Goal: Information Seeking & Learning: Learn about a topic

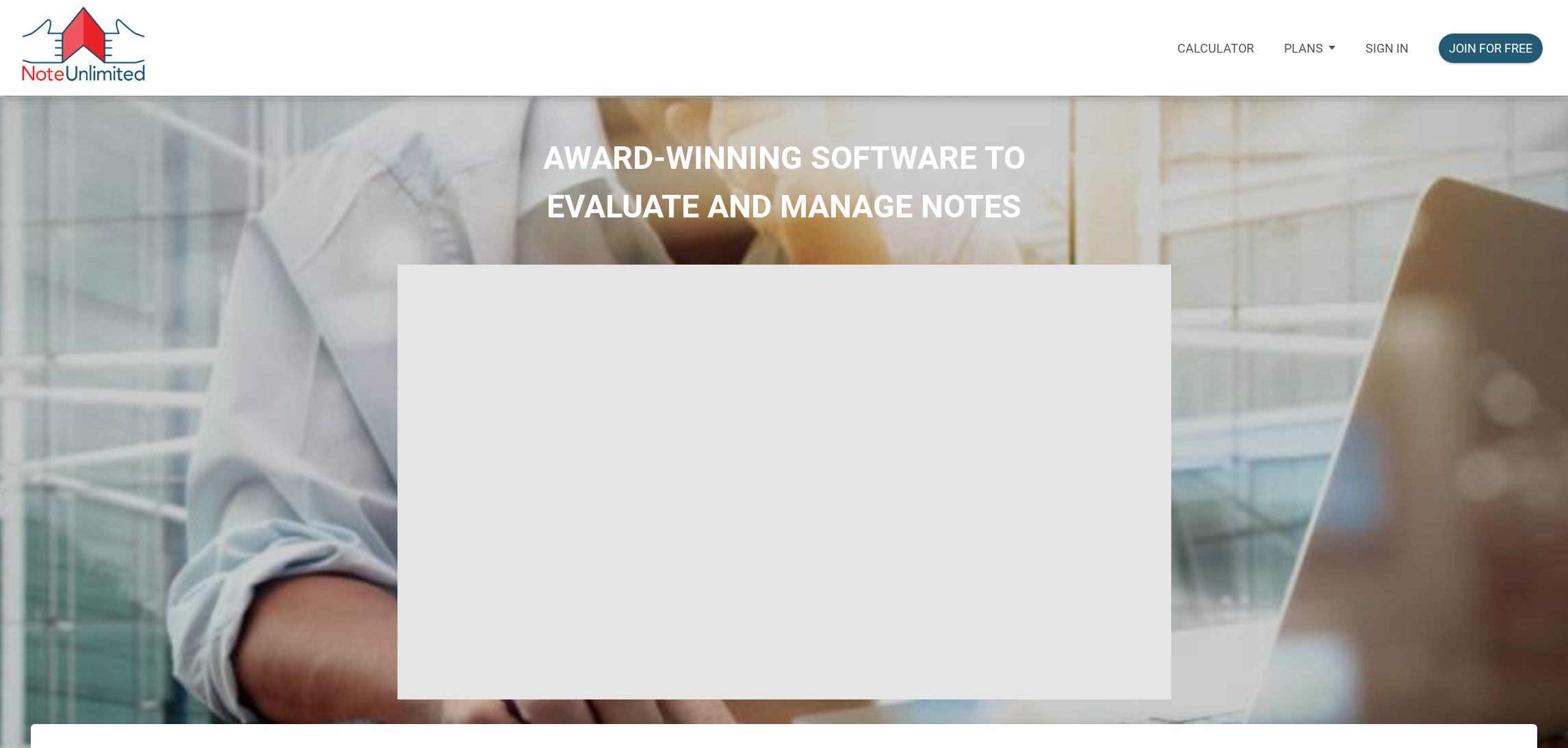
select select
type input "Introduction to new features"
select select
click at [1397, 41] on p "Sign in" at bounding box center [1387, 48] width 43 height 14
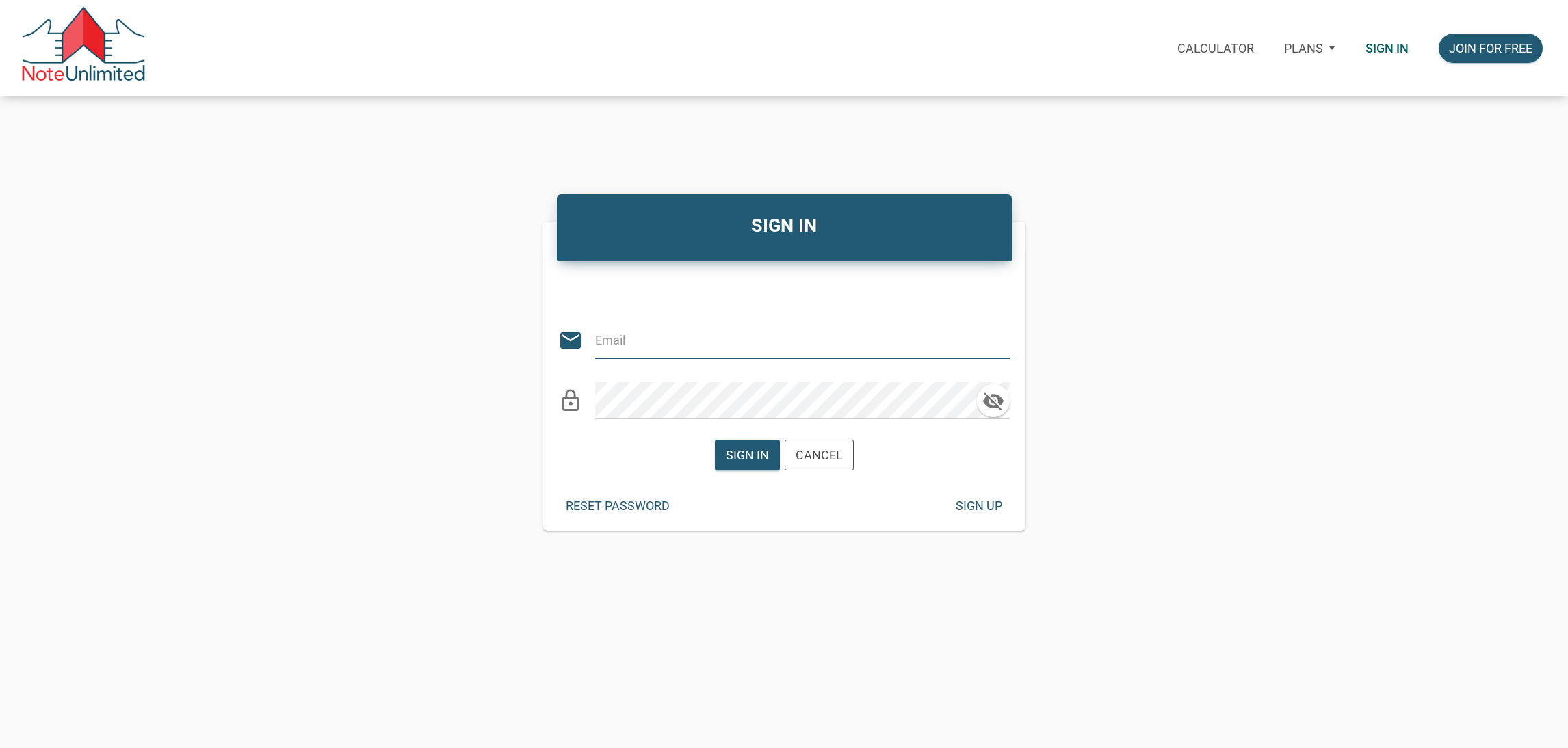
type input "KIRBYNIE72@GMAIL.COM"
click at [754, 447] on div "Sign in" at bounding box center [748, 455] width 43 height 18
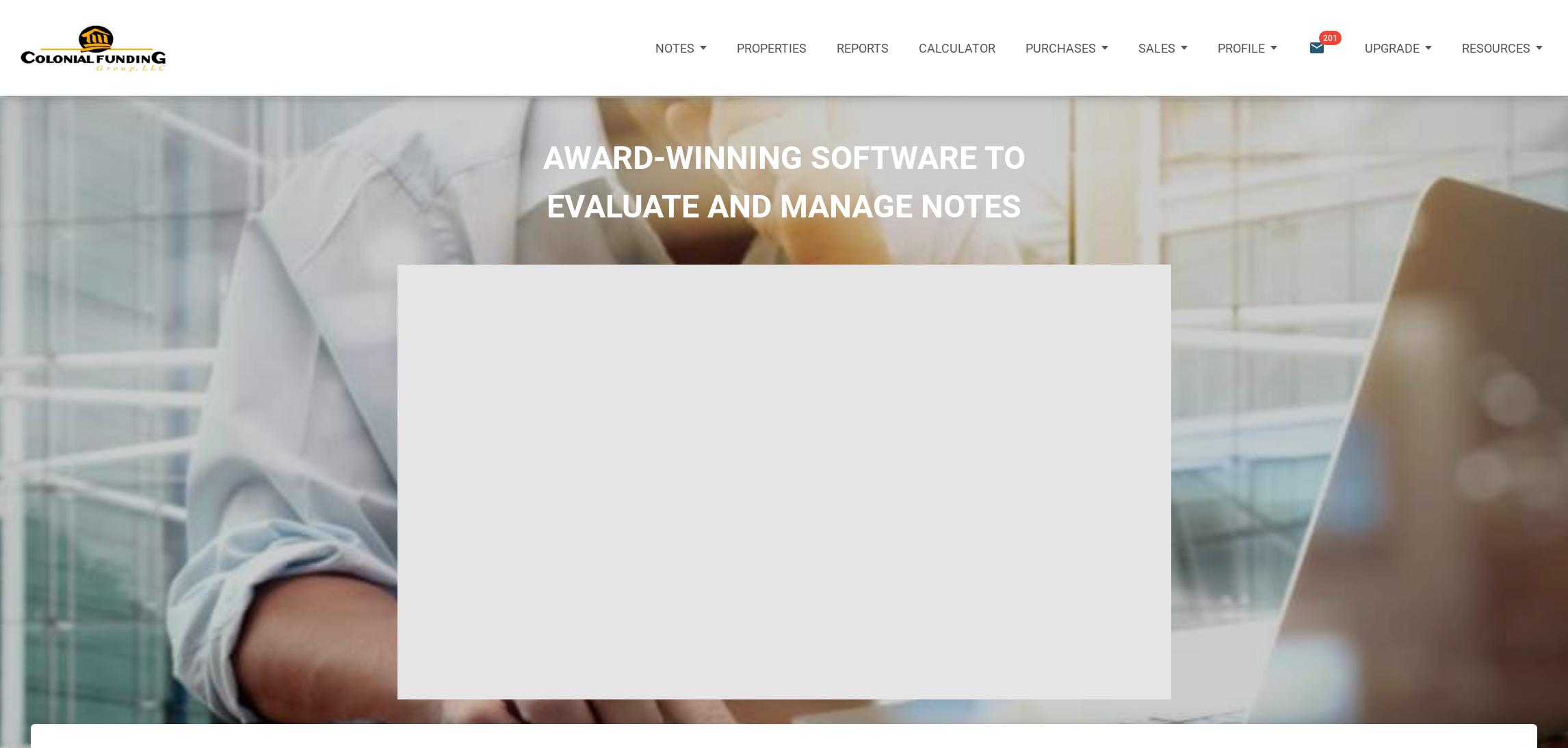
type input "Introduction to new features"
select select
click at [1319, 43] on icon "email" at bounding box center [1316, 48] width 18 height 18
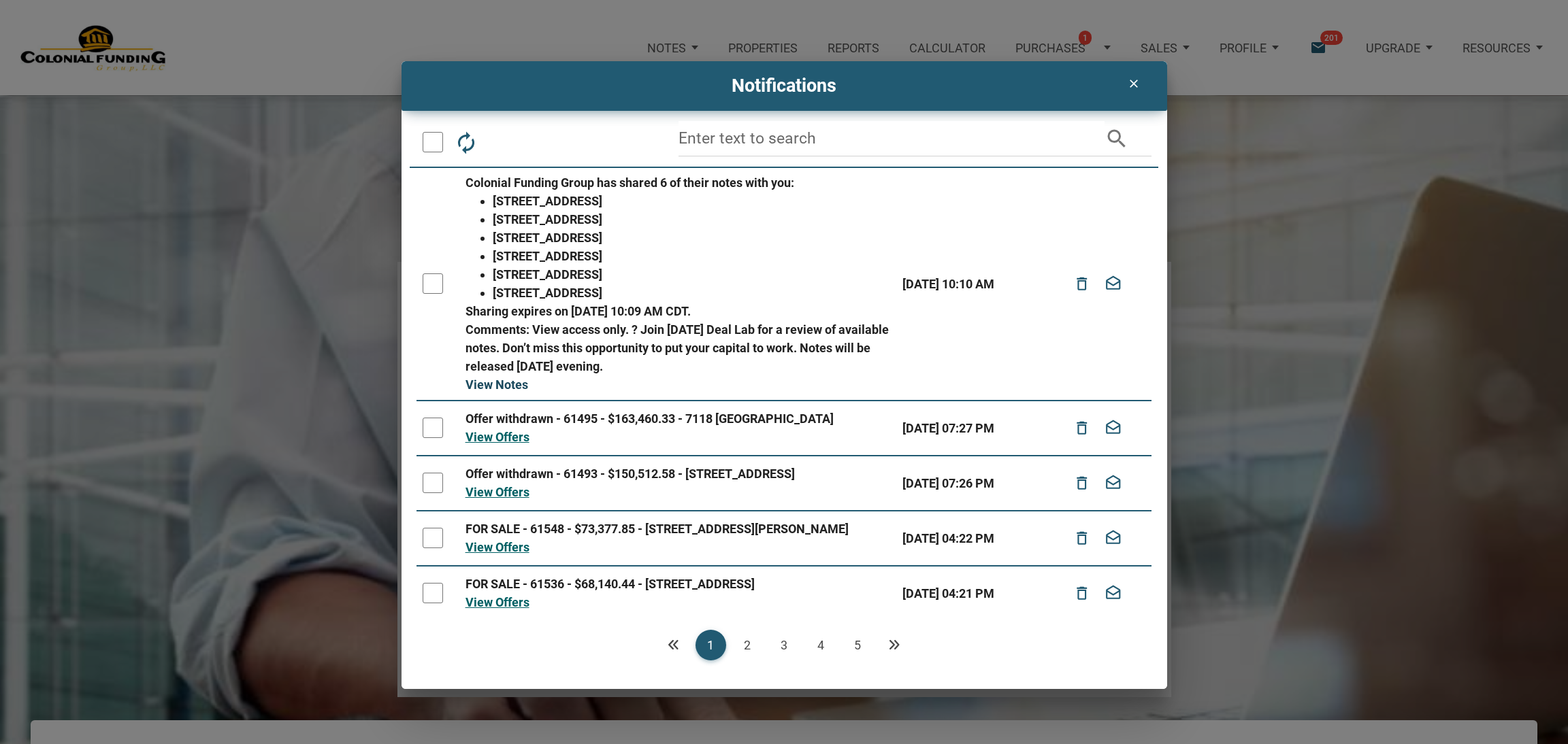
click at [493, 381] on link "View Notes" at bounding box center [497, 384] width 62 height 14
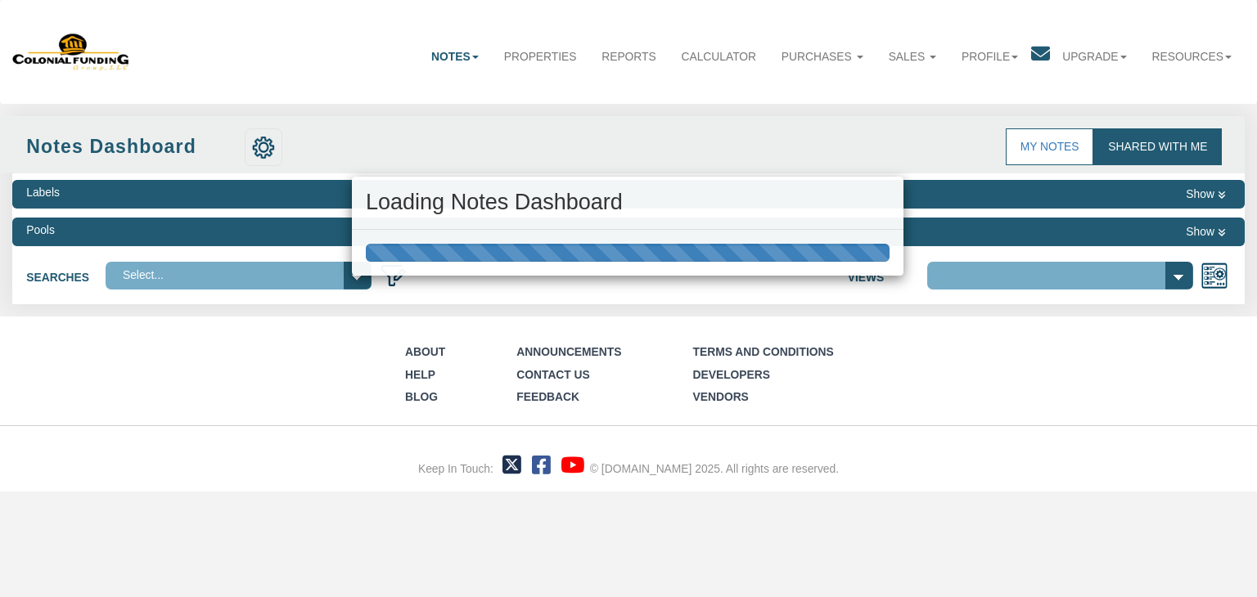
select select "316"
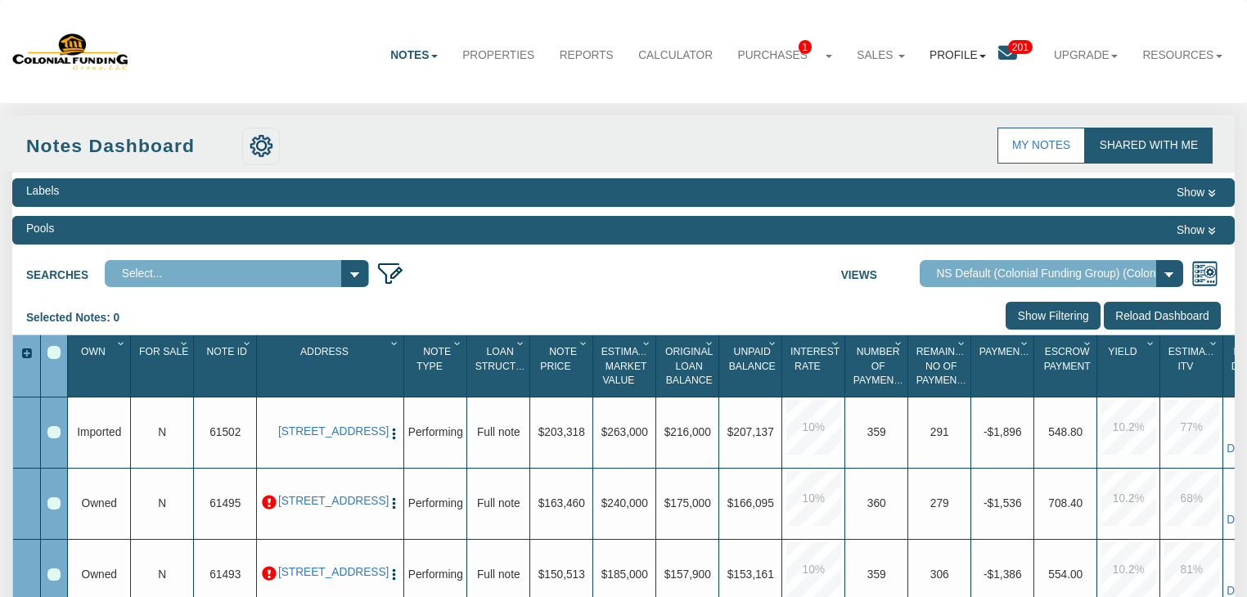
click at [982, 53] on link "Profile" at bounding box center [957, 55] width 81 height 41
click at [1008, 63] on icon at bounding box center [1007, 53] width 19 height 19
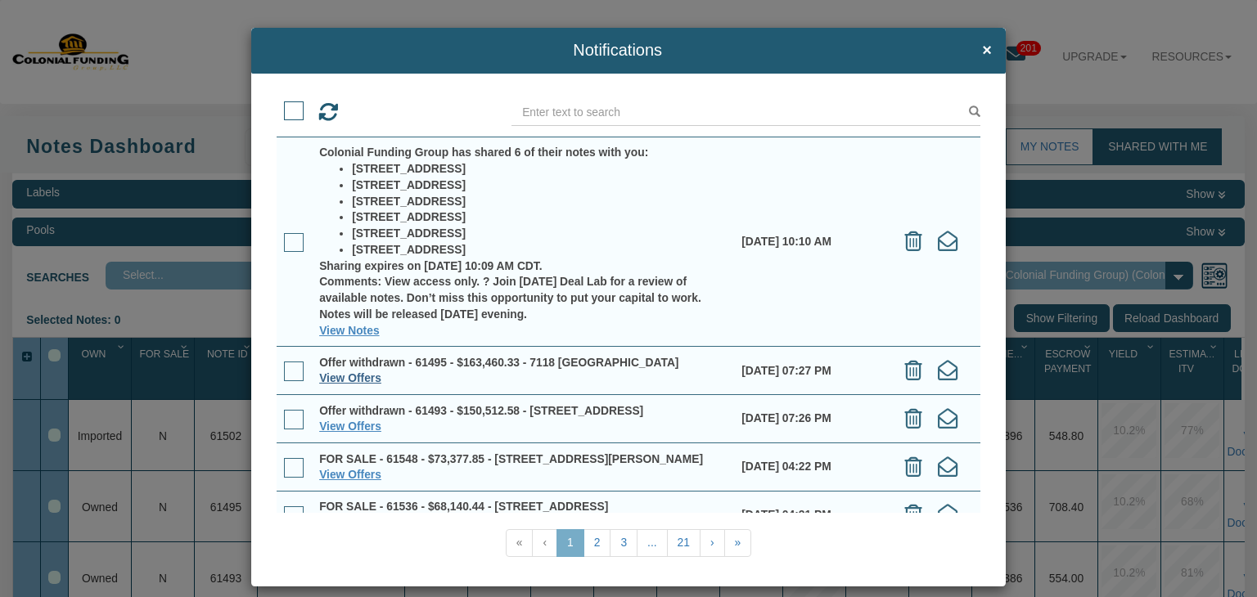
click at [353, 378] on link "View Offers" at bounding box center [350, 377] width 62 height 13
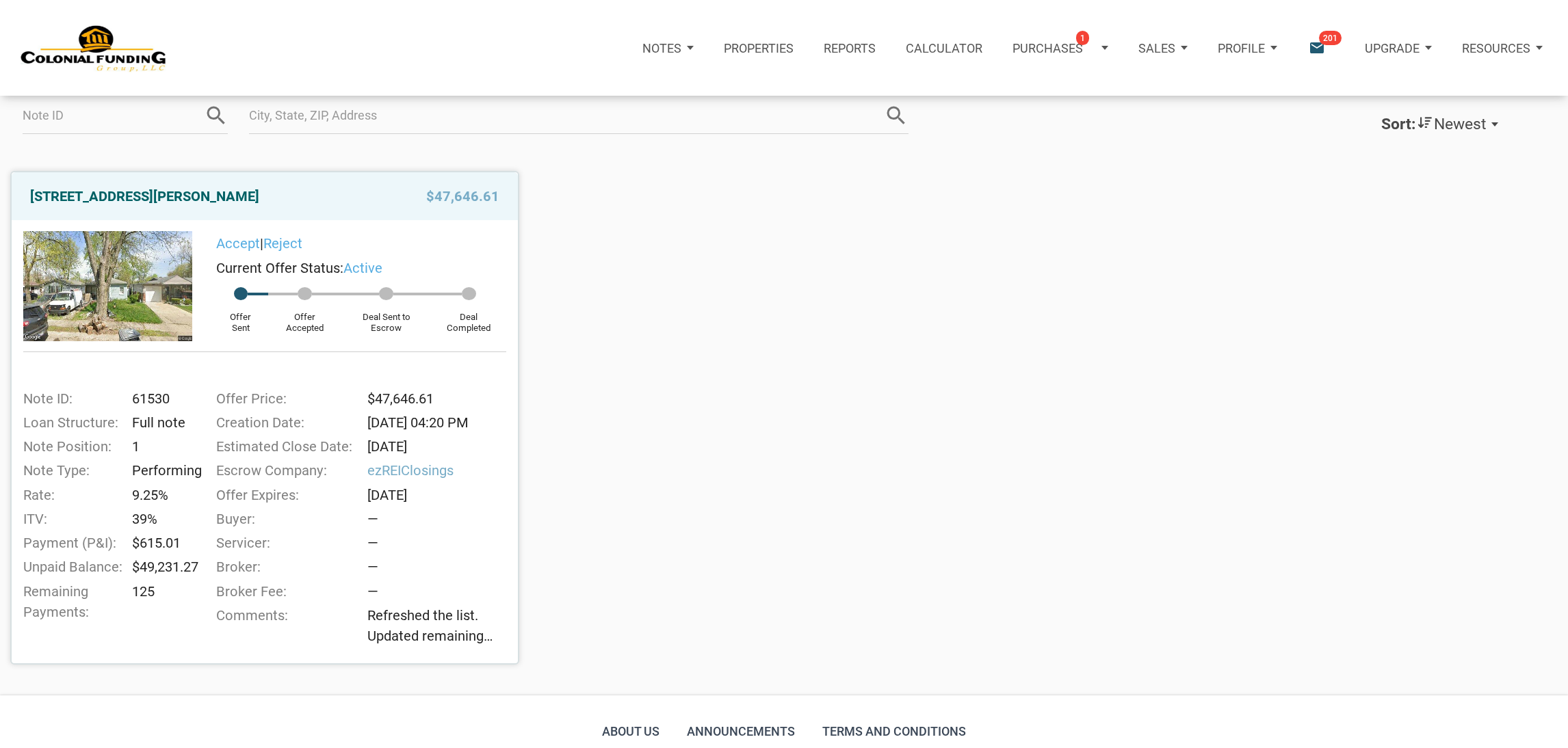
scroll to position [150, 0]
click at [214, 190] on link "3526 East Morris Street, Indianapolis, IN, 46203" at bounding box center [145, 194] width 229 height 24
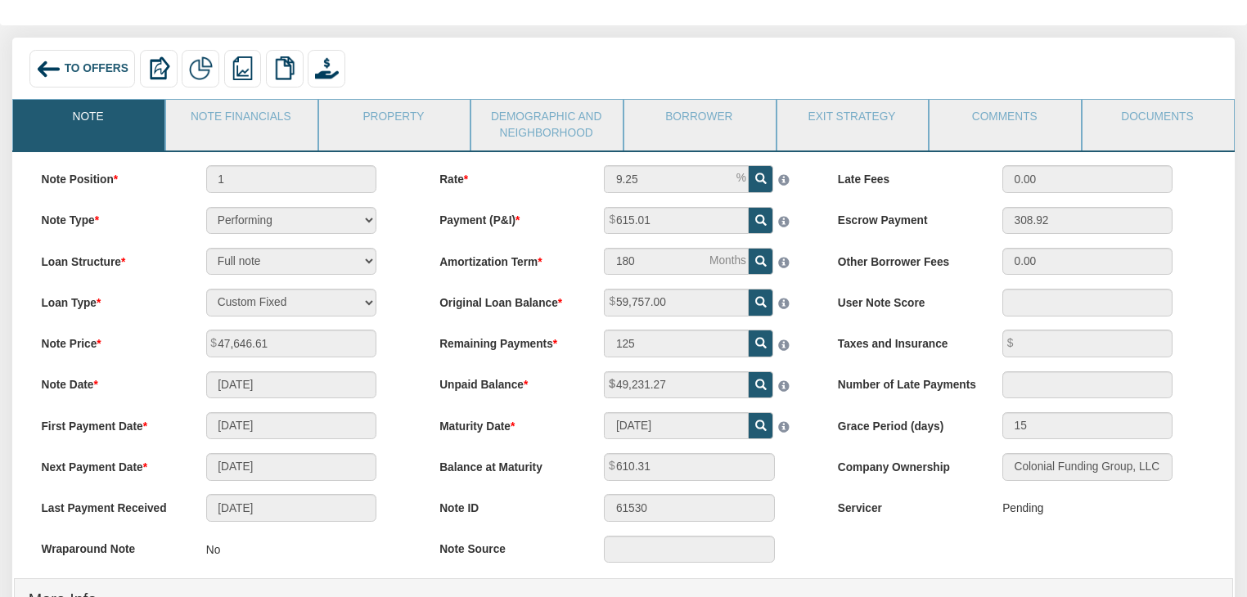
scroll to position [77, 0]
click at [280, 109] on link "Note Financials" at bounding box center [241, 121] width 150 height 41
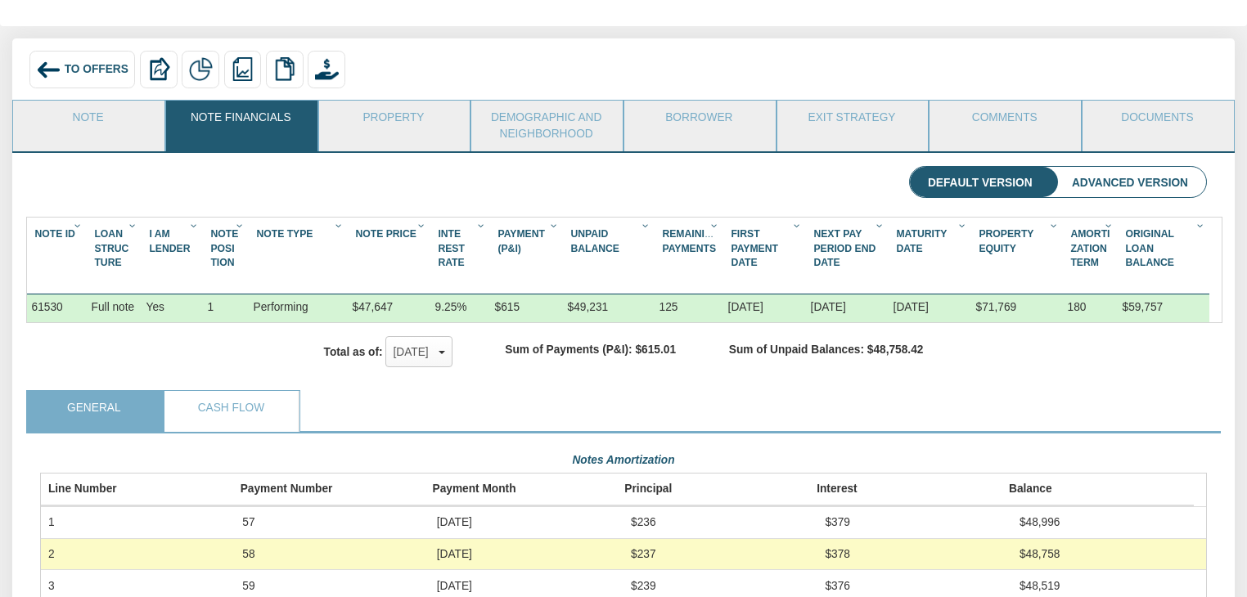
scroll to position [292, 1167]
click at [372, 124] on link "Property" at bounding box center [394, 121] width 150 height 41
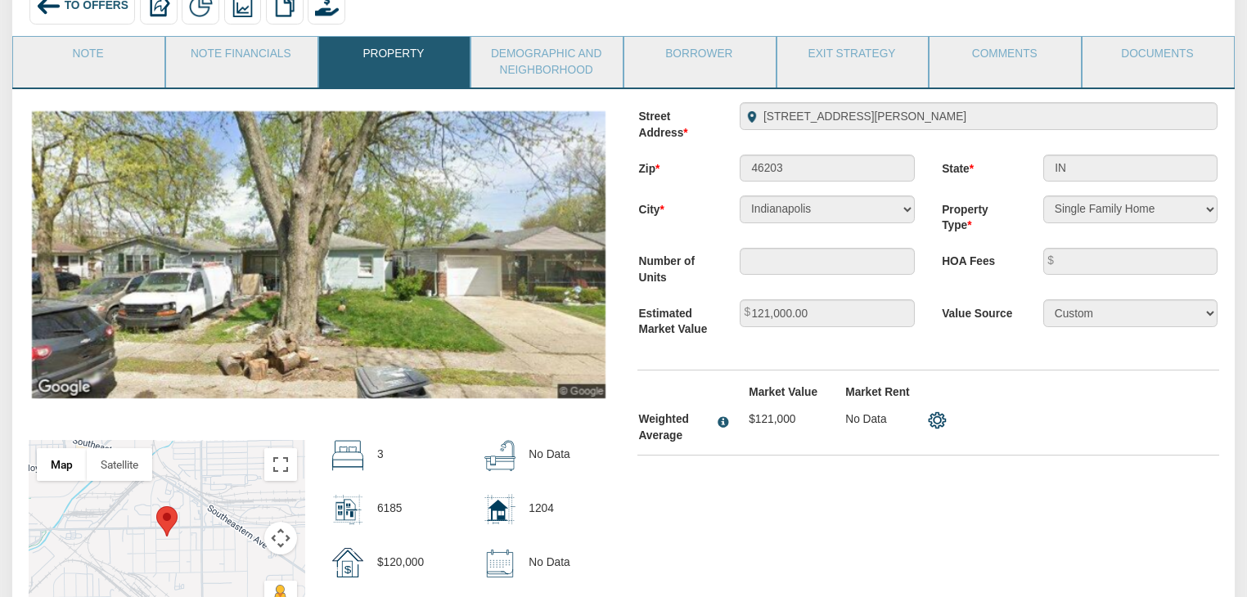
scroll to position [0, 0]
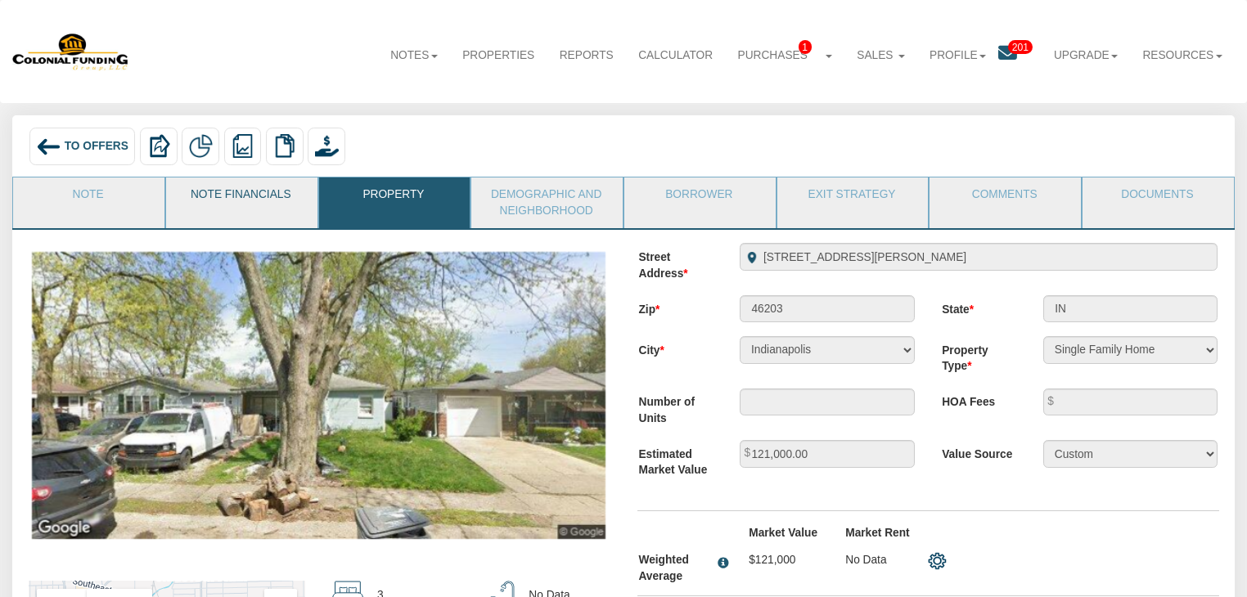
click at [223, 200] on link "Note Financials" at bounding box center [241, 198] width 150 height 41
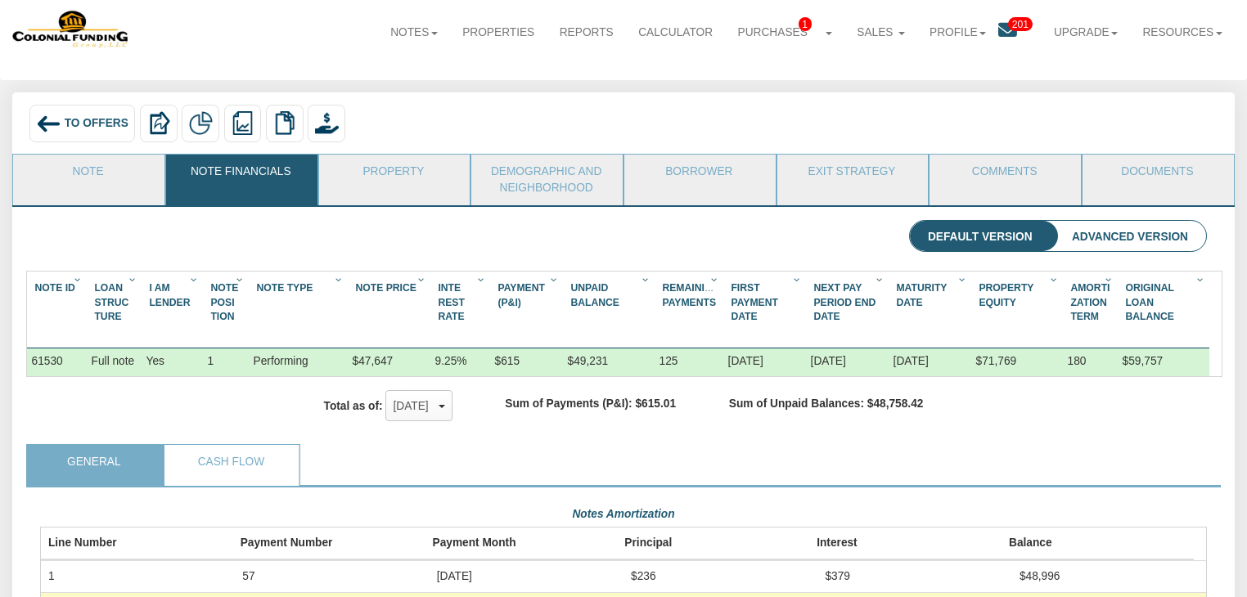
scroll to position [23, 0]
click at [118, 178] on link "Note" at bounding box center [88, 175] width 150 height 41
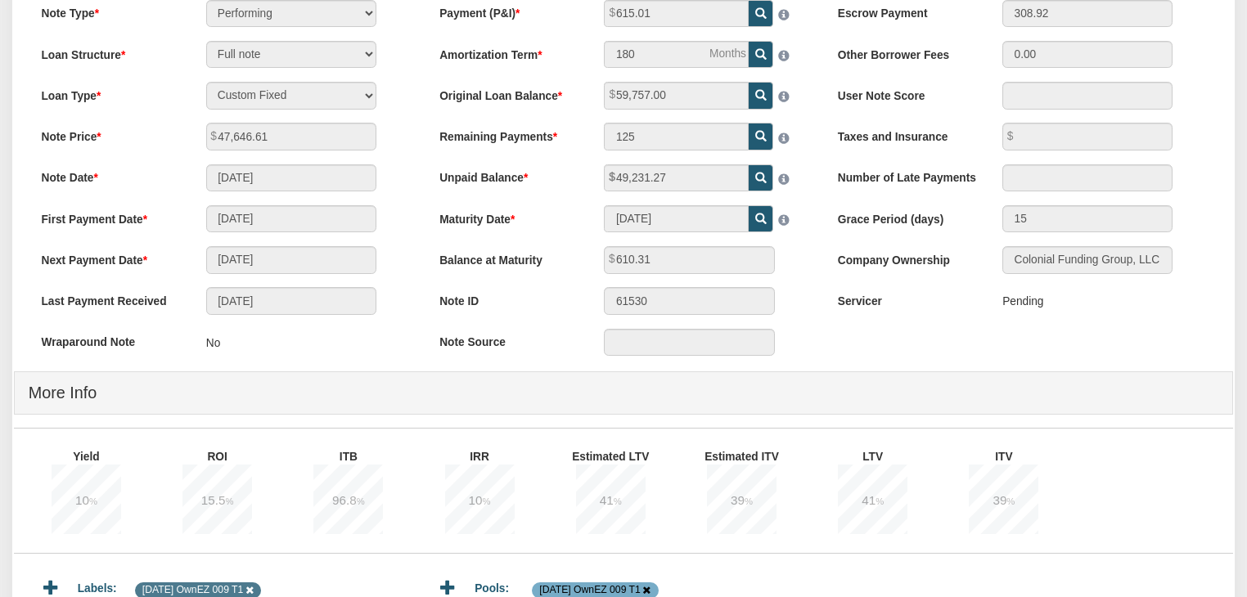
scroll to position [0, 0]
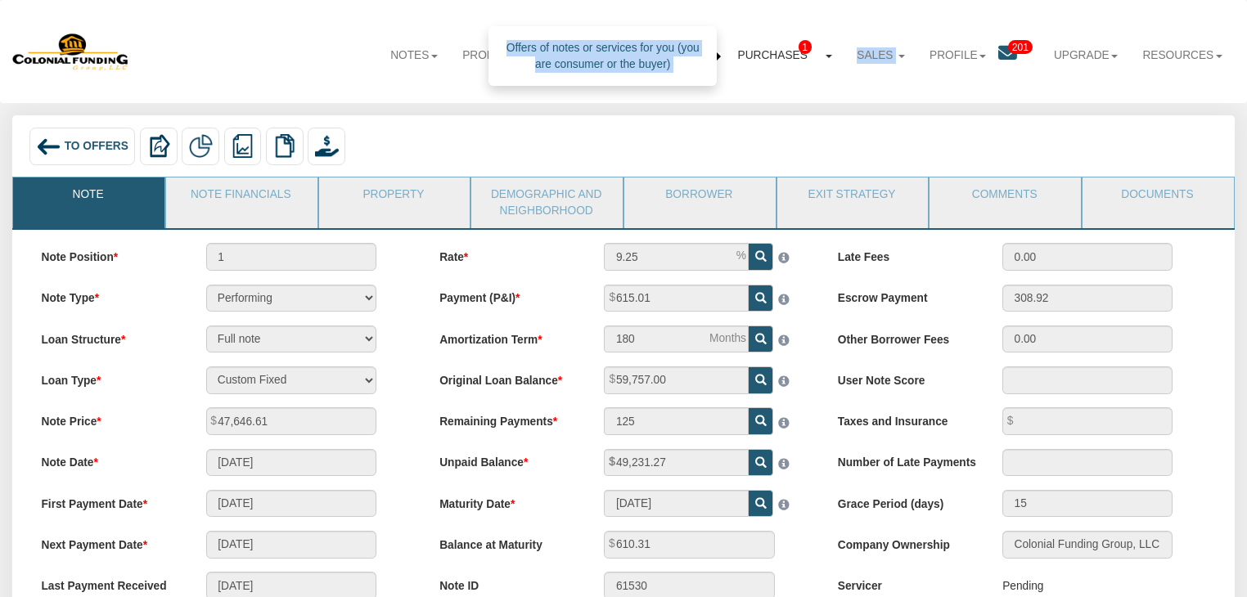
click at [789, 56] on link "Purchases 1" at bounding box center [784, 55] width 119 height 41
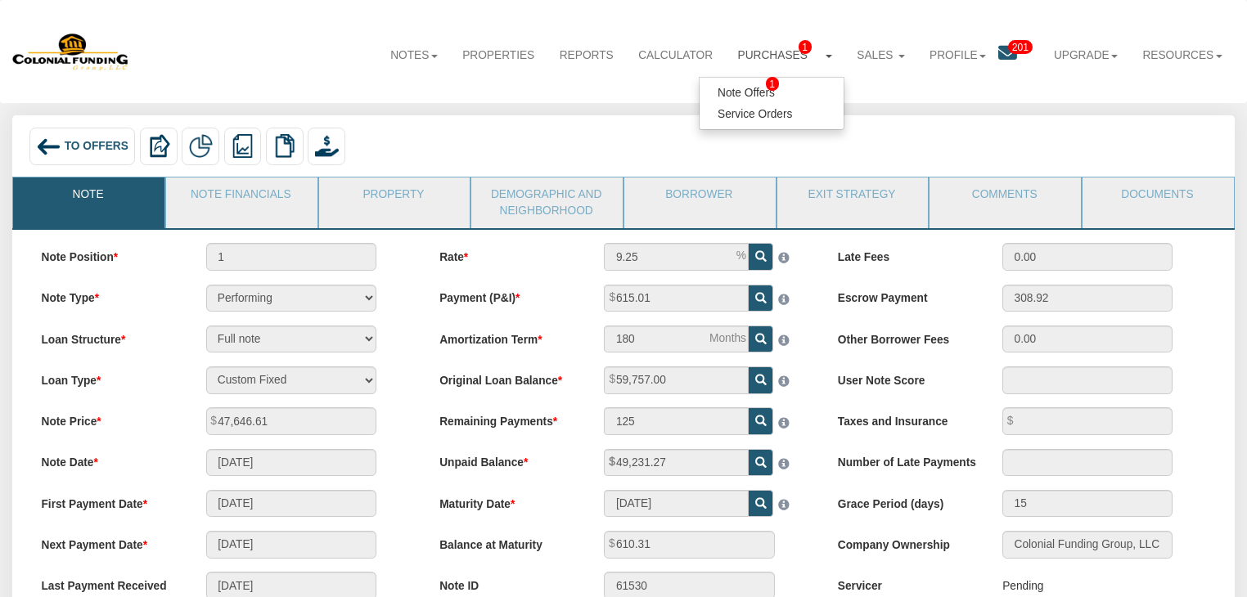
click at [884, 128] on div "To Offers Delete with property Delete only note Redeeming and Non-Redeeming Sum…" at bounding box center [624, 149] width 1198 height 42
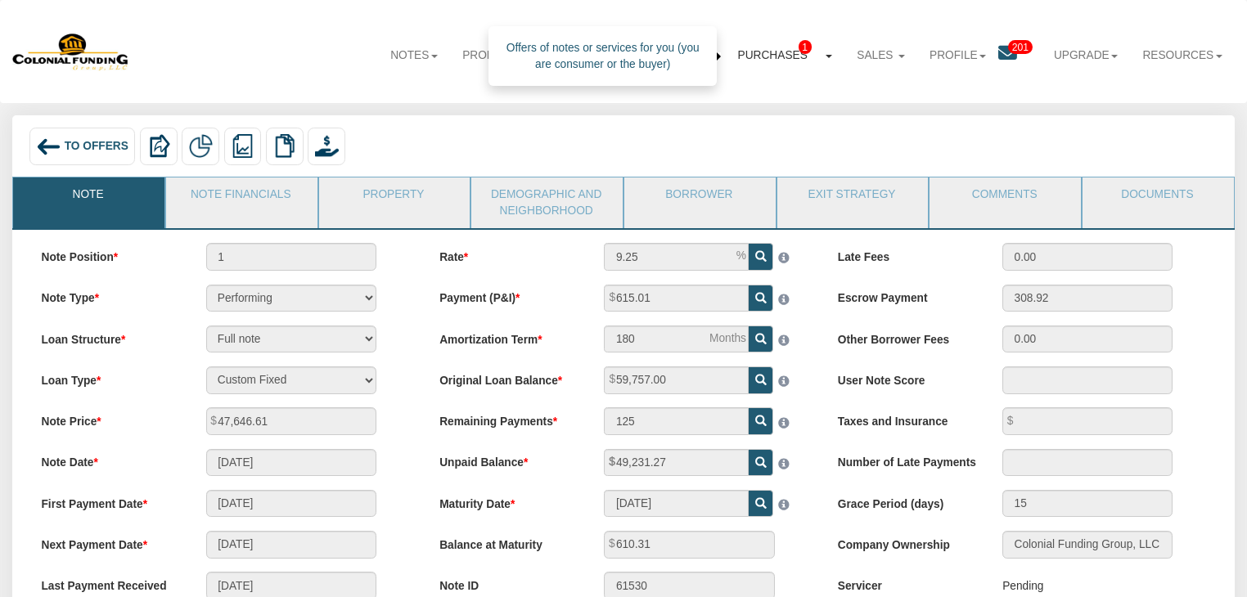
click at [783, 52] on link "Purchases 1" at bounding box center [784, 55] width 119 height 41
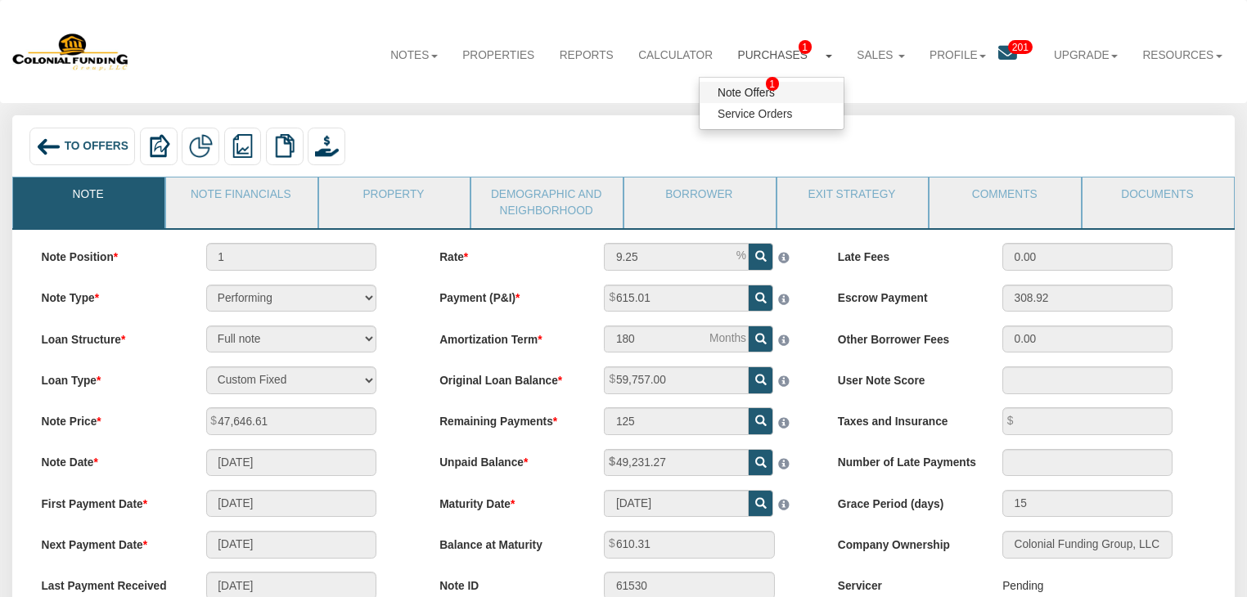
click at [736, 88] on link "Note Offers 1" at bounding box center [771, 92] width 144 height 21
